Goal: Navigation & Orientation: Find specific page/section

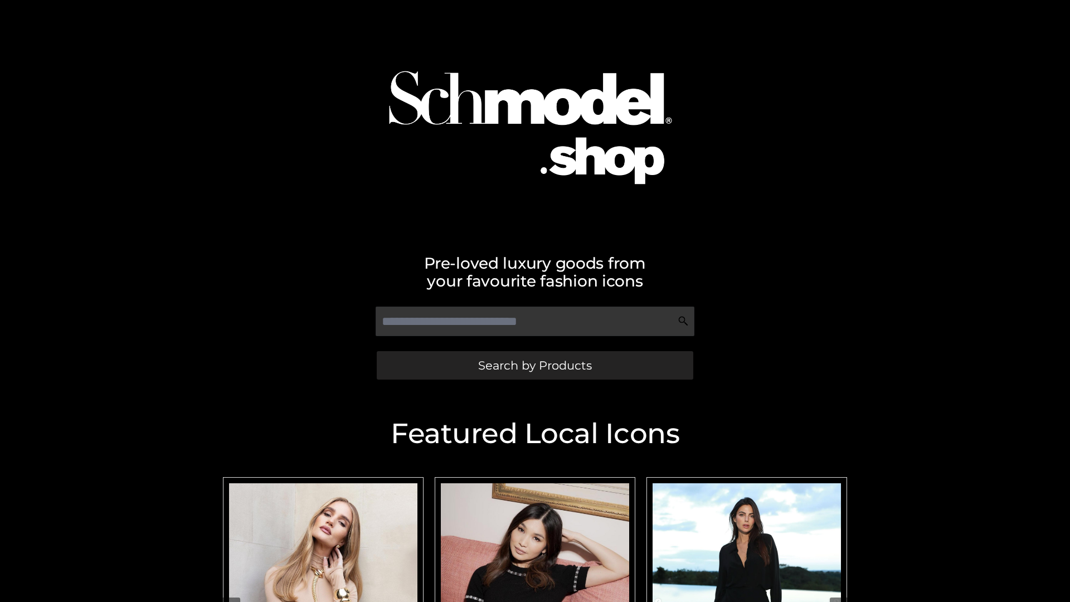
click at [535, 365] on span "Search by Products" at bounding box center [535, 366] width 114 height 12
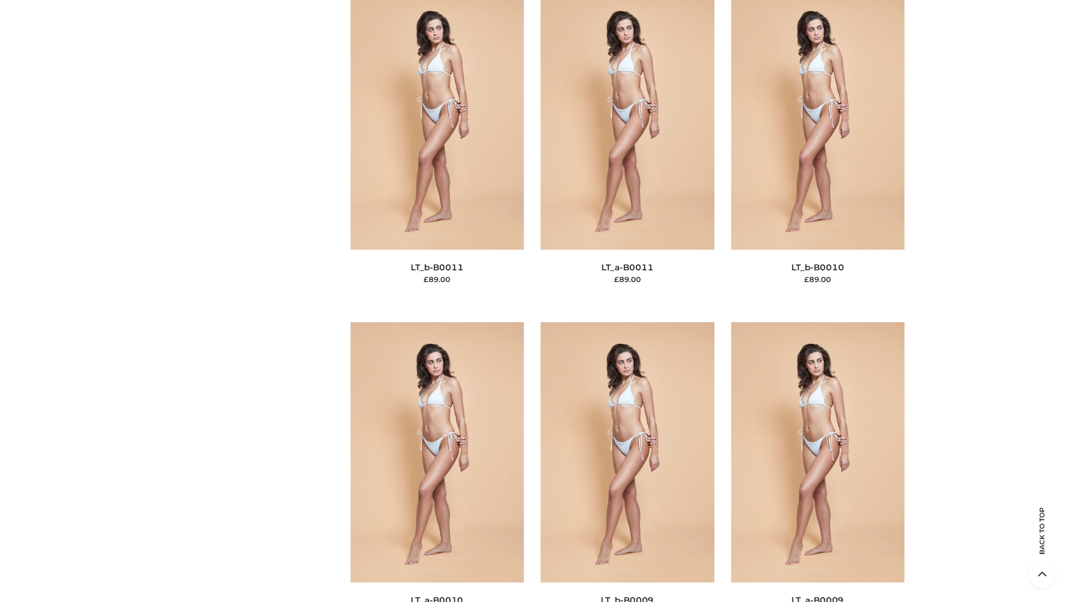
scroll to position [5007, 0]
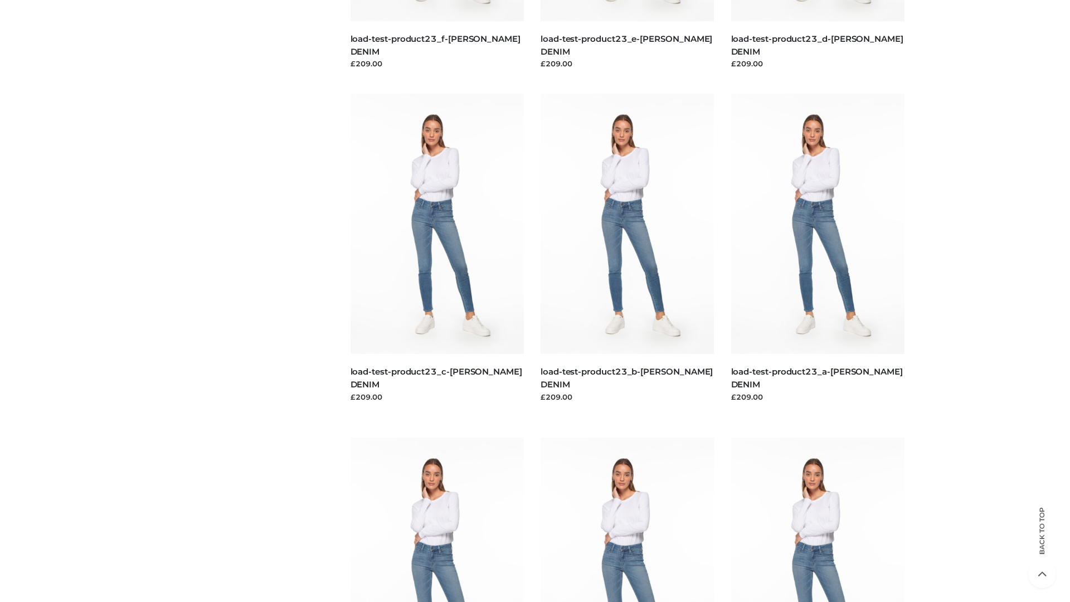
scroll to position [978, 0]
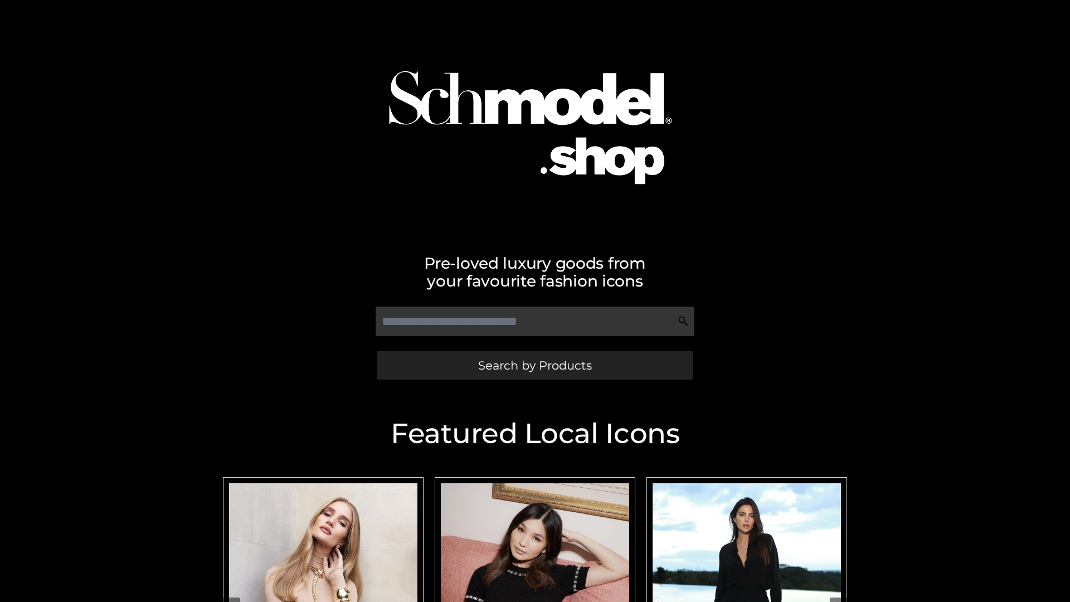
click at [535, 365] on span "Search by Products" at bounding box center [535, 366] width 114 height 12
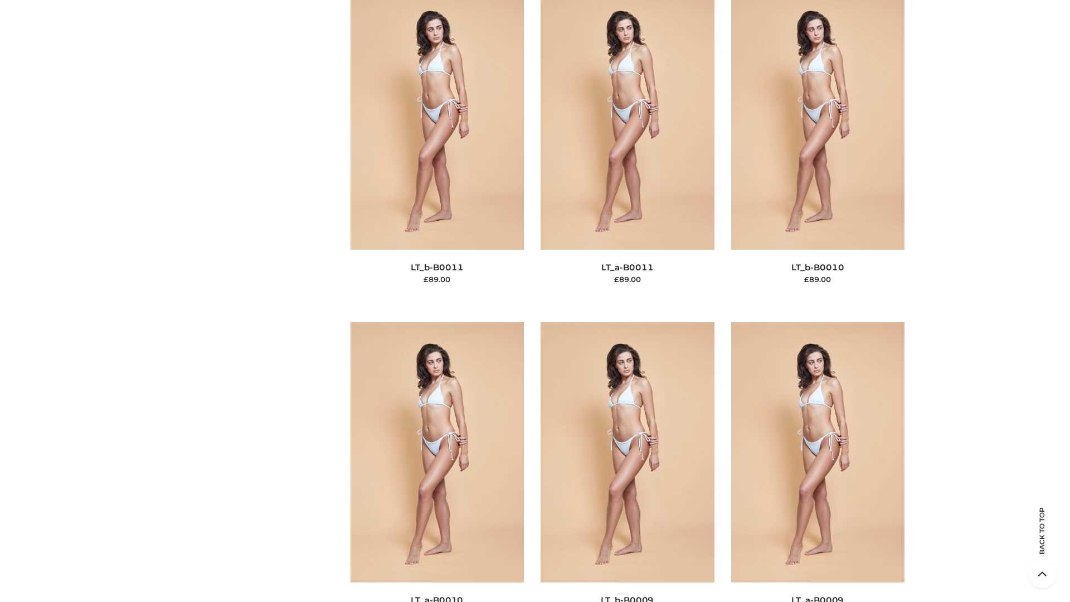
scroll to position [5007, 0]
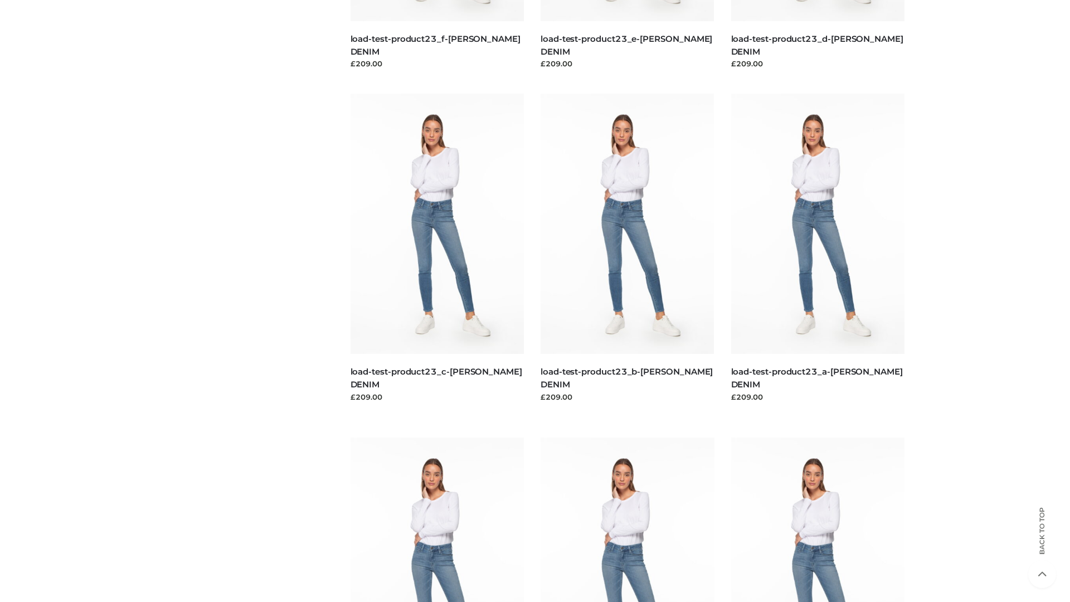
scroll to position [978, 0]
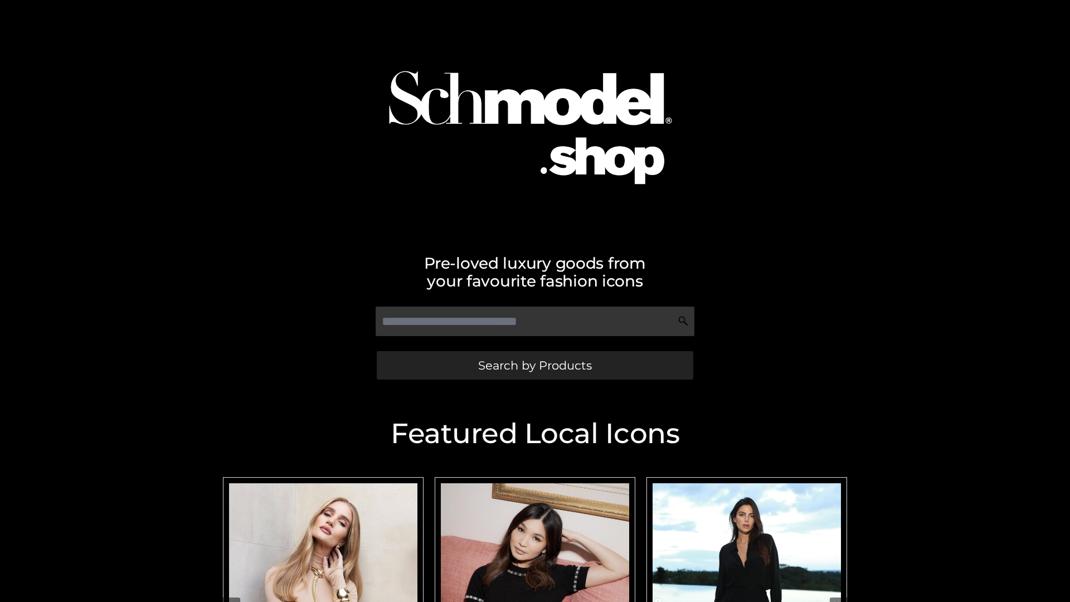
click at [535, 365] on span "Search by Products" at bounding box center [535, 366] width 114 height 12
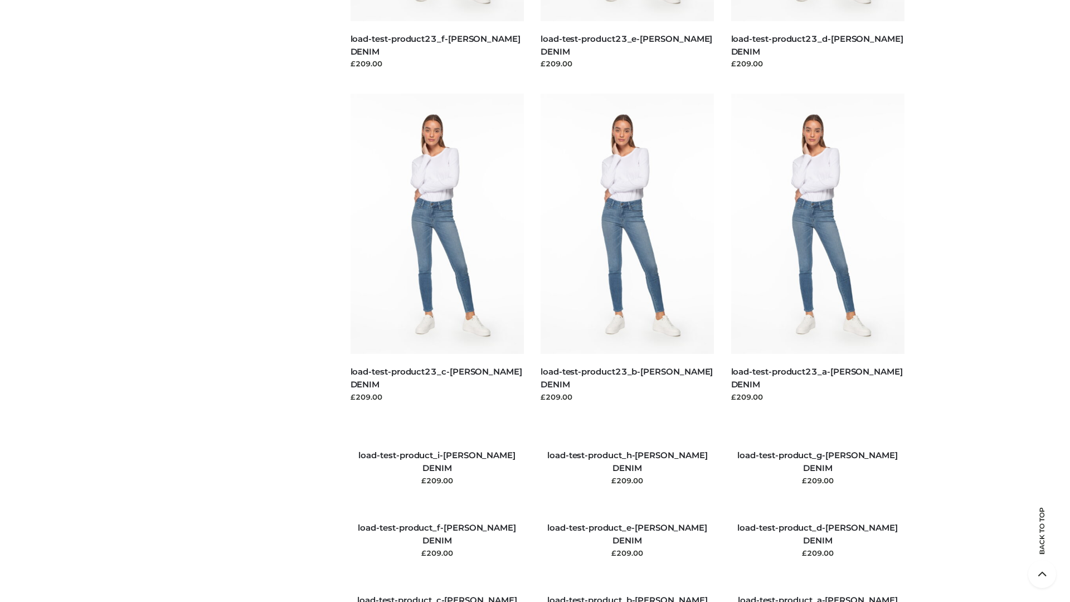
scroll to position [1279, 0]
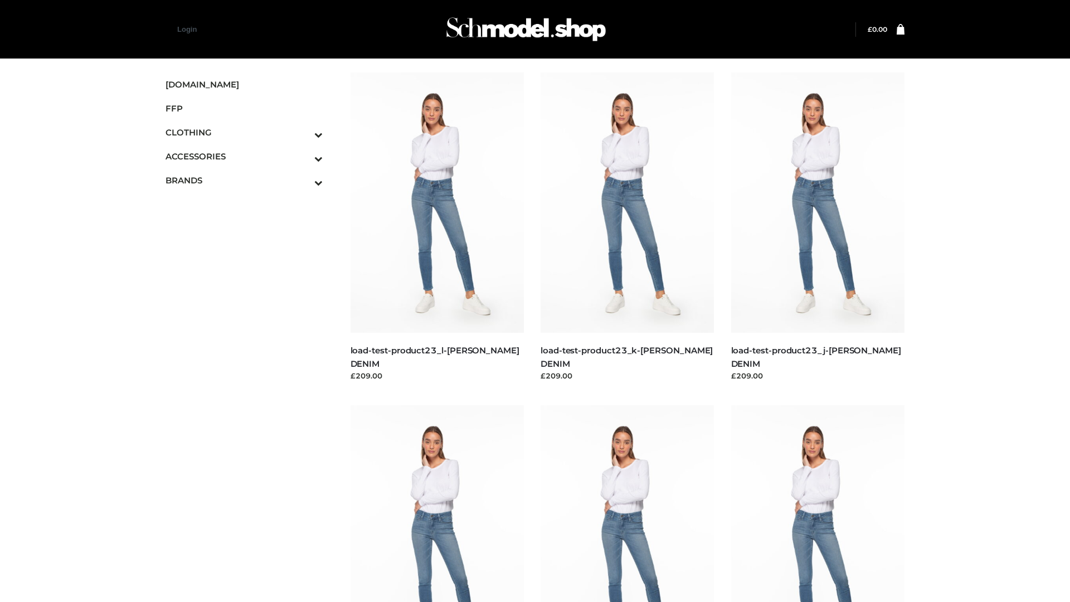
scroll to position [978, 0]
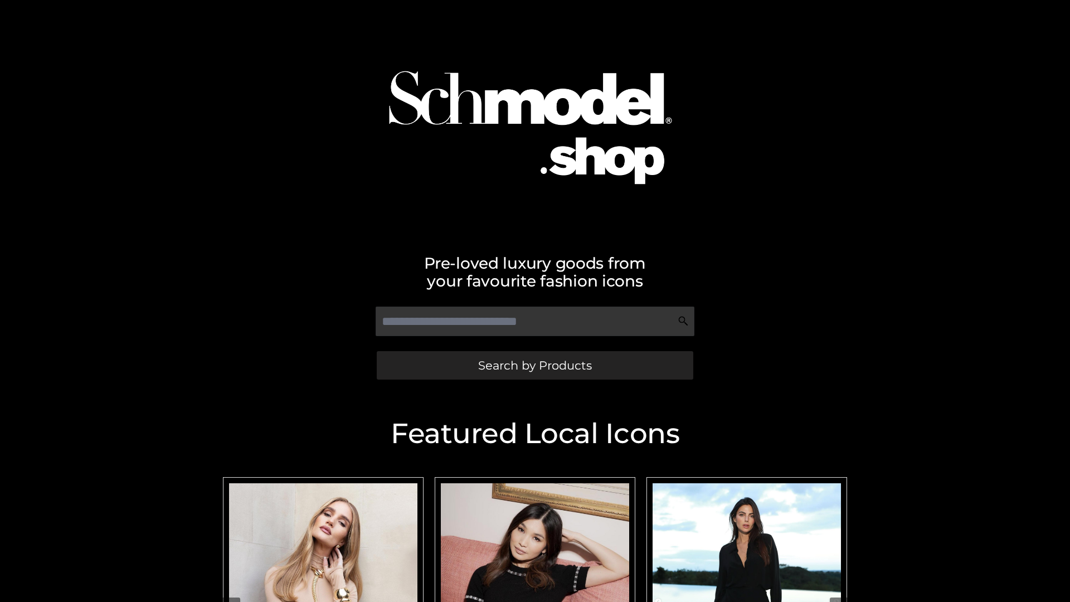
click at [535, 365] on span "Search by Products" at bounding box center [535, 366] width 114 height 12
